Goal: Task Accomplishment & Management: Use online tool/utility

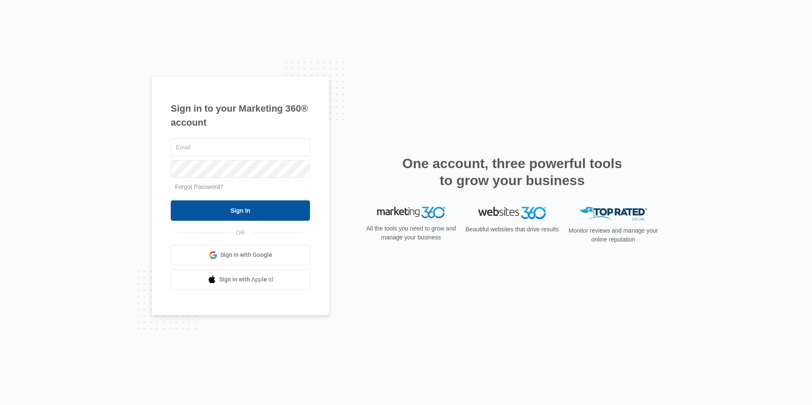
type input "[EMAIL_ADDRESS][DOMAIN_NAME]"
click at [216, 205] on input "Sign In" at bounding box center [240, 210] width 139 height 20
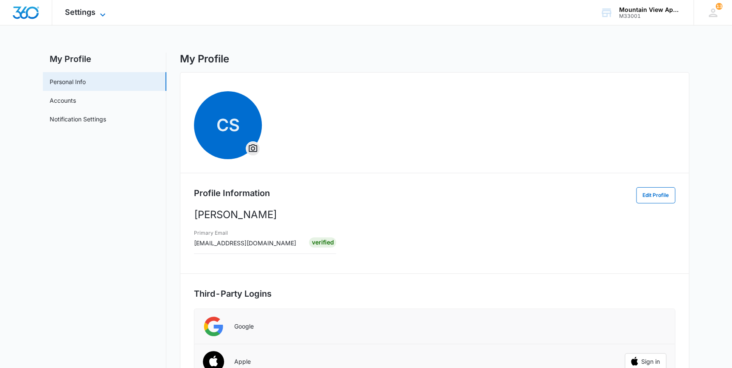
click at [86, 12] on span "Settings" at bounding box center [80, 12] width 31 height 9
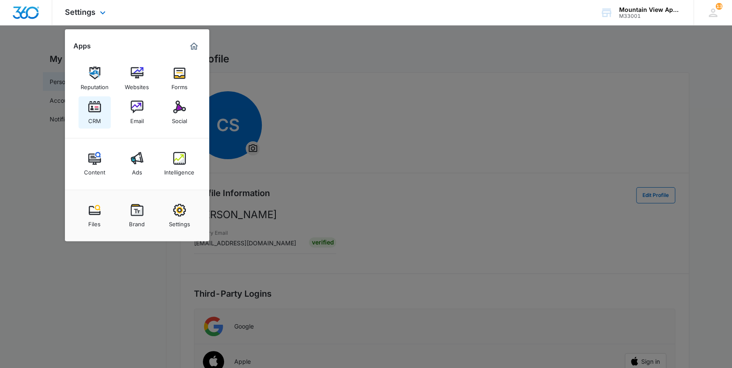
click at [89, 121] on div "CRM" at bounding box center [94, 118] width 13 height 11
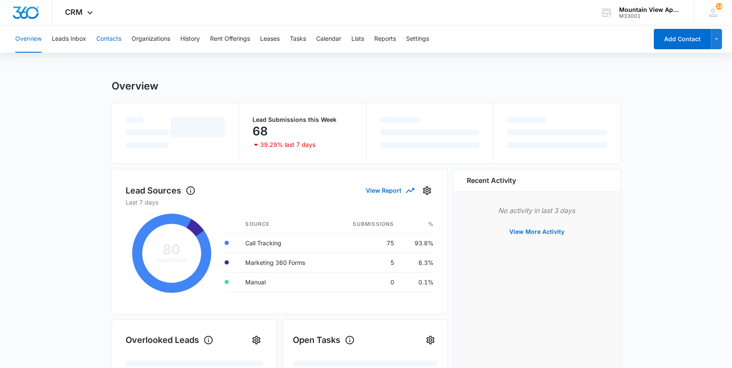
click at [110, 36] on button "Contacts" at bounding box center [108, 38] width 25 height 27
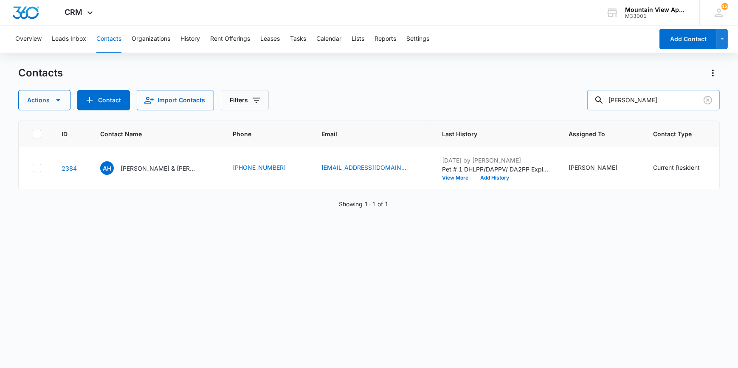
drag, startPoint x: 646, startPoint y: 104, endPoint x: 613, endPoint y: 104, distance: 33.5
click at [613, 104] on div "hankes" at bounding box center [653, 100] width 132 height 20
type input "leal"
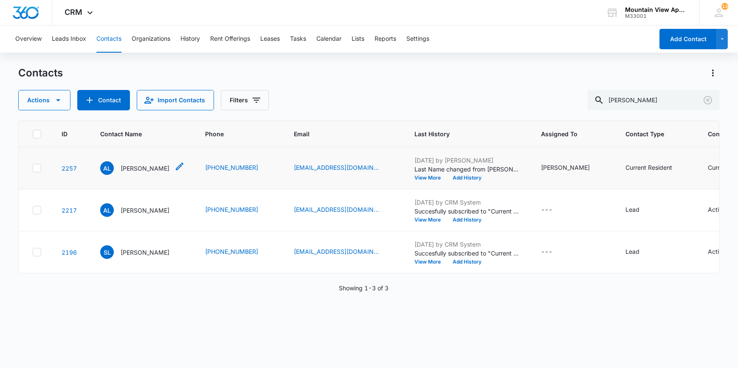
click at [130, 169] on p "Aaron Leal" at bounding box center [145, 168] width 49 height 9
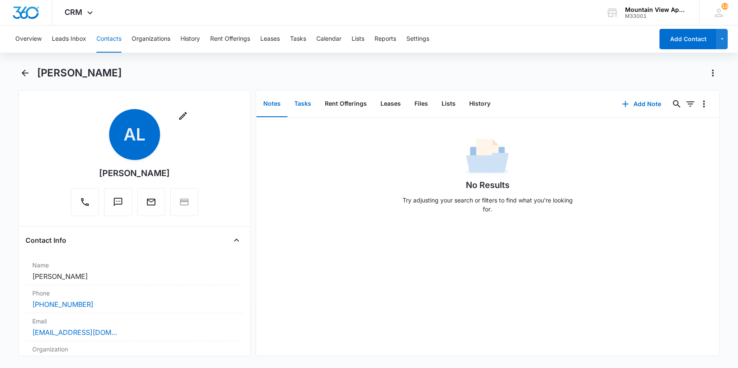
click at [298, 102] on button "Tasks" at bounding box center [302, 104] width 31 height 26
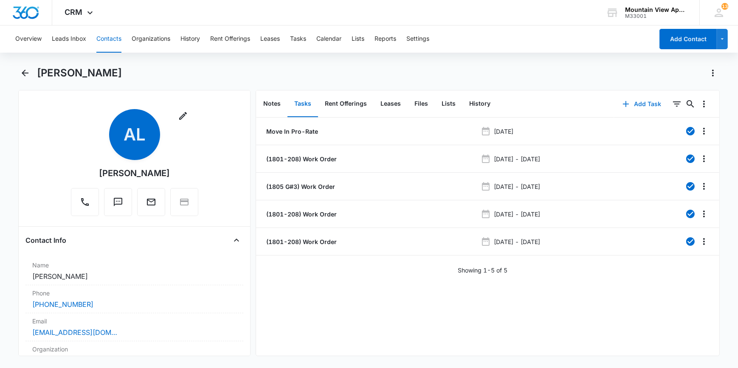
click at [637, 106] on button "Add Task" at bounding box center [642, 104] width 56 height 20
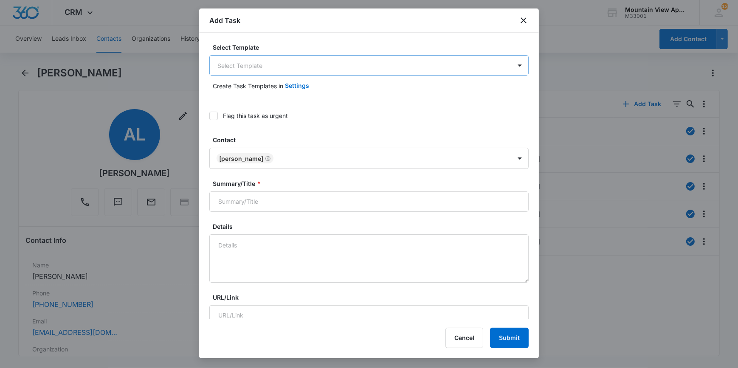
click at [234, 73] on body "CRM Apps Reputation Websites Forms CRM Email Social Content Ads Intelligence Fi…" at bounding box center [369, 184] width 738 height 368
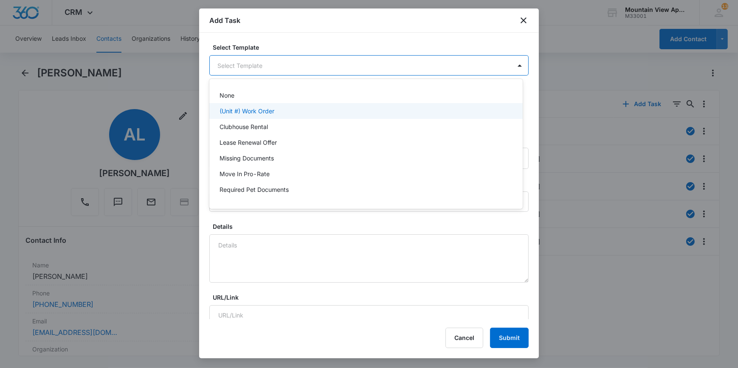
click at [233, 109] on p "(Unit #) Work Order" at bounding box center [246, 111] width 55 height 9
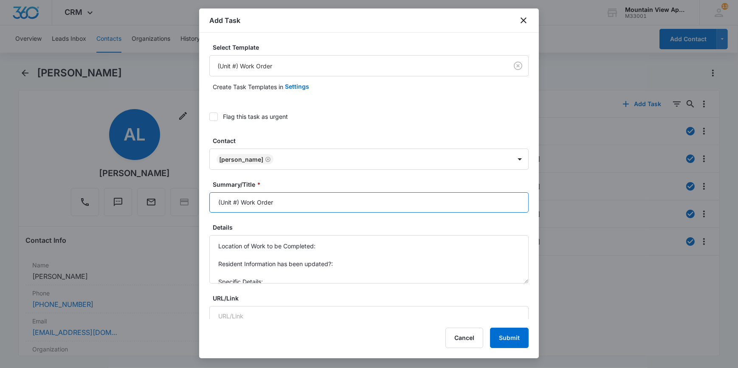
click at [238, 196] on input "(Unit #) Work Order" at bounding box center [368, 202] width 319 height 20
type input "(1801-208) Work Order"
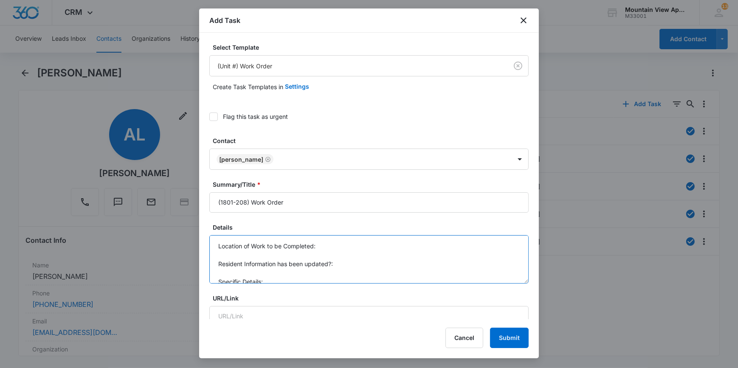
drag, startPoint x: 323, startPoint y: 250, endPoint x: 324, endPoint y: 246, distance: 4.3
click at [324, 247] on textarea "Location of Work to be Completed: Resident Information has been updated?: Speci…" at bounding box center [368, 259] width 319 height 48
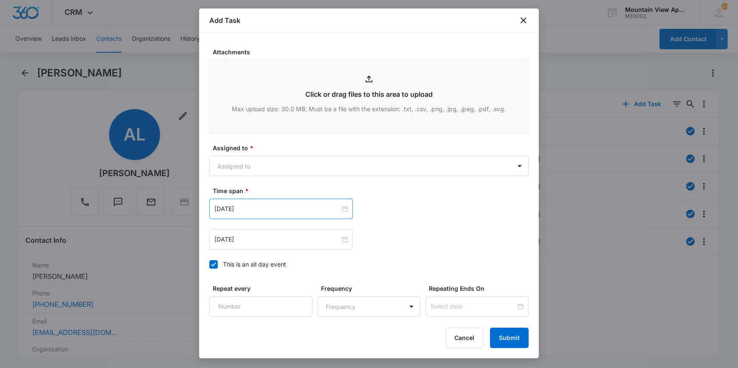
scroll to position [431, 0]
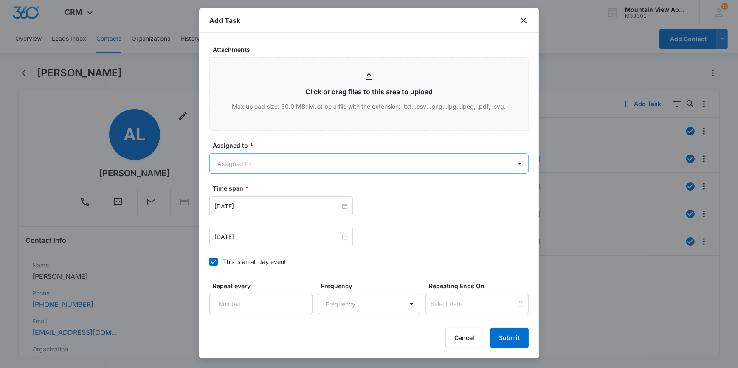
type textarea "Location of Work to be Completed: replace the water filter in the fridge. Resid…"
click at [223, 166] on body "CRM Apps Reputation Websites Forms CRM Email Social Content Ads Intelligence Fi…" at bounding box center [369, 184] width 738 height 368
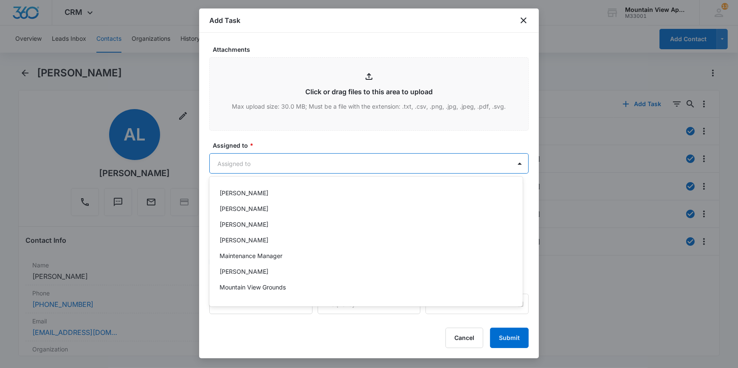
scroll to position [185, 0]
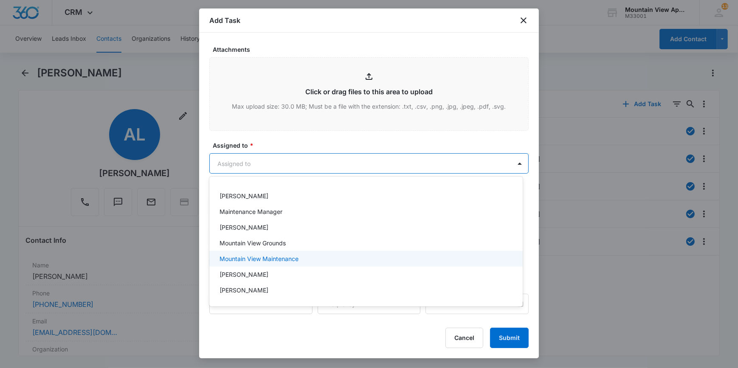
click at [237, 259] on p "Mountain View Maintenance" at bounding box center [258, 258] width 79 height 9
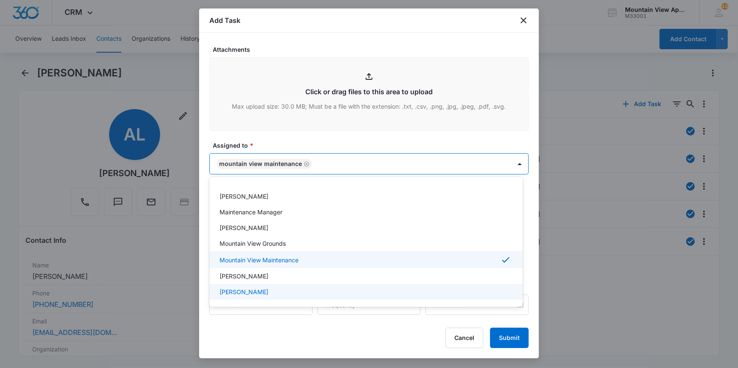
click at [217, 323] on div at bounding box center [369, 184] width 738 height 368
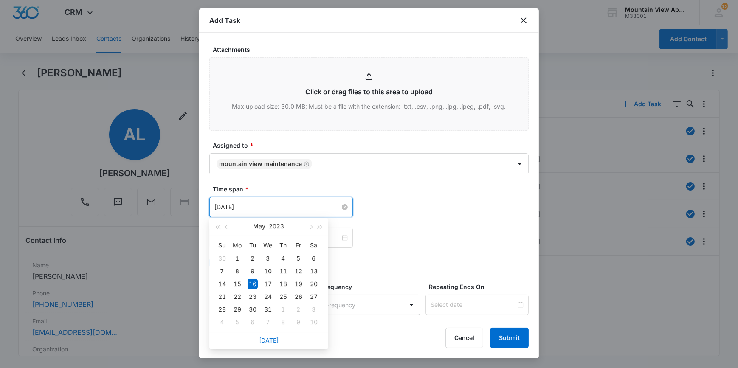
click at [232, 207] on input "May 16, 2023" at bounding box center [277, 206] width 126 height 9
click at [275, 337] on link "Today" at bounding box center [269, 340] width 20 height 7
type input "Sep 15, 2025"
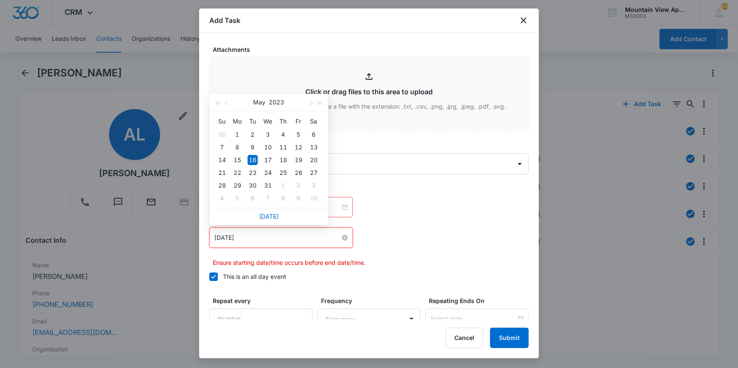
click at [262, 240] on input "May 16, 2023" at bounding box center [277, 237] width 126 height 9
click at [261, 216] on link "Today" at bounding box center [269, 216] width 20 height 7
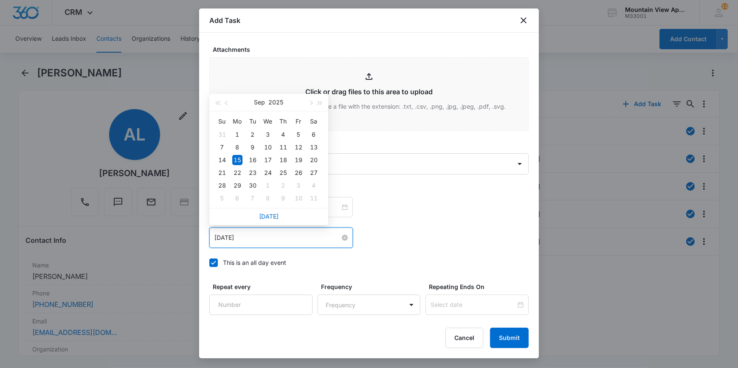
click at [259, 240] on input "Sep 15, 2025" at bounding box center [277, 237] width 126 height 9
type input "Sep 17, 2025"
click at [266, 157] on div "17" at bounding box center [268, 160] width 10 height 10
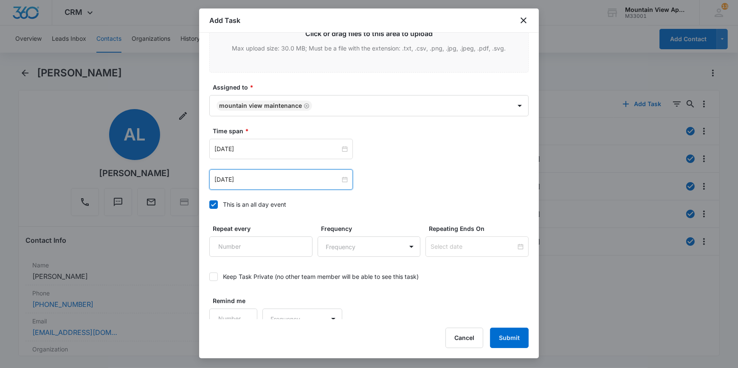
scroll to position [499, 0]
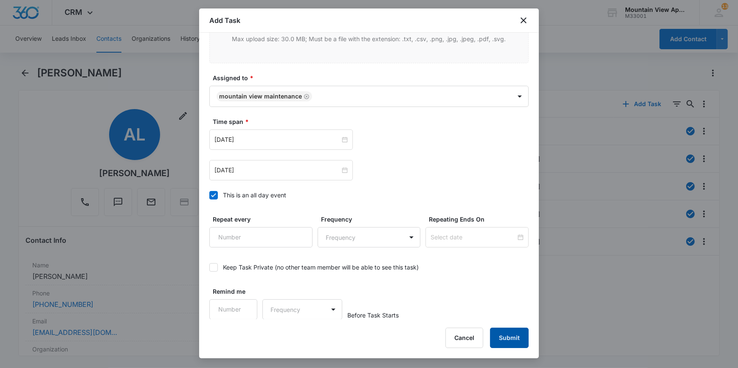
click at [505, 338] on button "Submit" at bounding box center [509, 338] width 39 height 20
